Goal: Complete application form

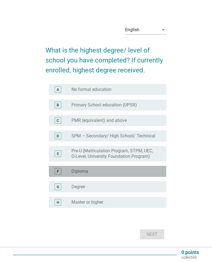
click at [71, 169] on label "Diploma" at bounding box center [79, 171] width 17 height 6
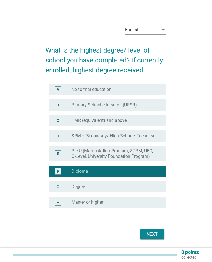
click at [148, 235] on div "Next" at bounding box center [151, 234] width 15 height 7
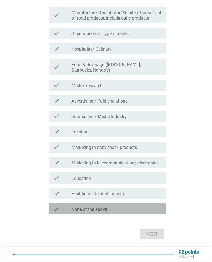
scroll to position [85, 0]
click at [63, 209] on div "check" at bounding box center [62, 208] width 18 height 7
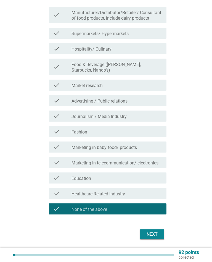
click at [150, 233] on div "Next" at bounding box center [151, 234] width 15 height 7
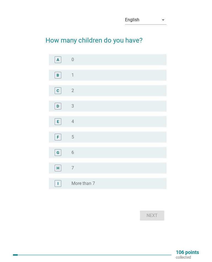
scroll to position [0, 0]
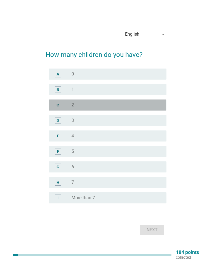
click at [57, 104] on div "C" at bounding box center [58, 105] width 2 height 6
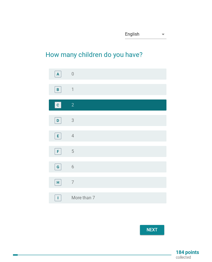
click at [151, 228] on div "Next" at bounding box center [151, 229] width 15 height 7
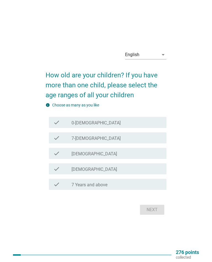
click at [63, 184] on div "check" at bounding box center [62, 184] width 18 height 7
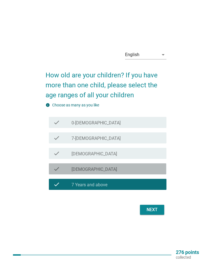
click at [72, 172] on div "check check_box_outline_blank [DEMOGRAPHIC_DATA]" at bounding box center [107, 168] width 117 height 11
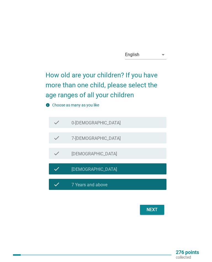
click at [153, 209] on div "Next" at bounding box center [151, 209] width 15 height 7
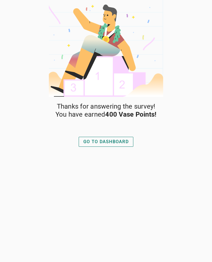
click at [110, 142] on div "GO TO DASHBOARD" at bounding box center [105, 141] width 45 height 7
